Goal: Use online tool/utility: Utilize a website feature to perform a specific function

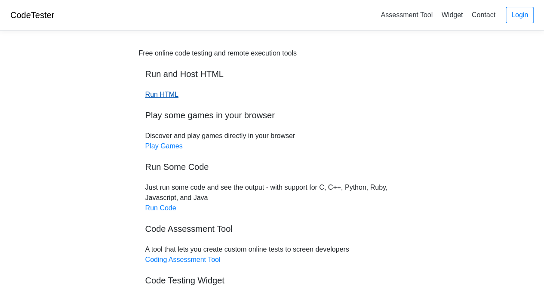
click at [165, 95] on link "Run HTML" at bounding box center [161, 94] width 33 height 7
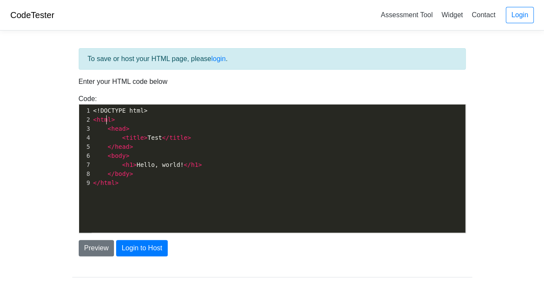
click at [106, 120] on span "html" at bounding box center [104, 119] width 15 height 7
click at [147, 111] on pre "<!DOCTYPE html>" at bounding box center [282, 110] width 380 height 9
click at [173, 61] on div "To save or host your HTML page, please login ." at bounding box center [272, 58] width 387 height 21
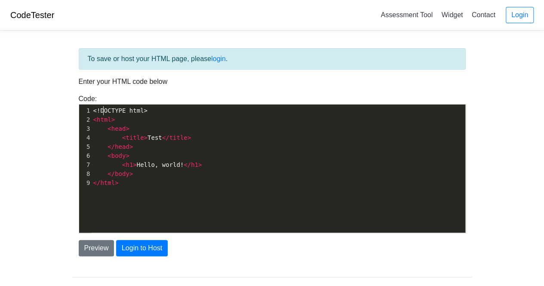
click at [101, 108] on span "<!DOCTYPE html>" at bounding box center [120, 110] width 54 height 7
click at [145, 108] on pre "<!DOCTYPE html>" at bounding box center [282, 110] width 380 height 9
click at [144, 116] on pre "< html >" at bounding box center [282, 119] width 380 height 9
click at [147, 196] on div "xxxxxxxxxx 1 <!DOCTYPE html> 2 < html > 3 < head > 4 < title > Test </ title > …" at bounding box center [278, 174] width 399 height 141
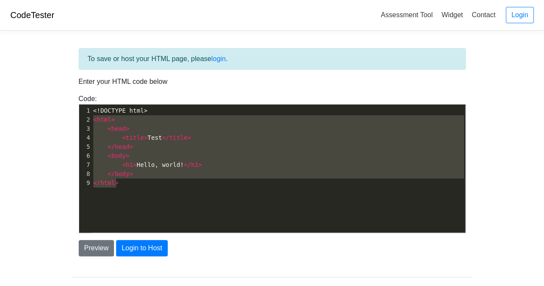
type textarea "<!DOCTYPE html> <html> <head> <title>Test</title> </head> <body> <h1>Hello, wor…"
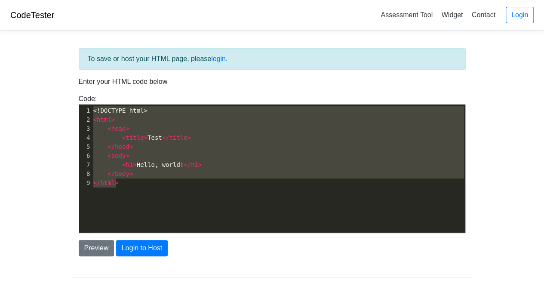
drag, startPoint x: 147, startPoint y: 194, endPoint x: 84, endPoint y: 110, distance: 104.7
click at [84, 110] on div "x 1 <!DOCTYPE html> 2 < html > 3 < head > 4 < title > Test </ title > 5 </ head…" at bounding box center [278, 174] width 399 height 141
click at [55, 92] on body "CodeTester Assessment Tool Widget Contact Login To save or host your HTML page,…" at bounding box center [272, 154] width 544 height 309
